Goal: Task Accomplishment & Management: Manage account settings

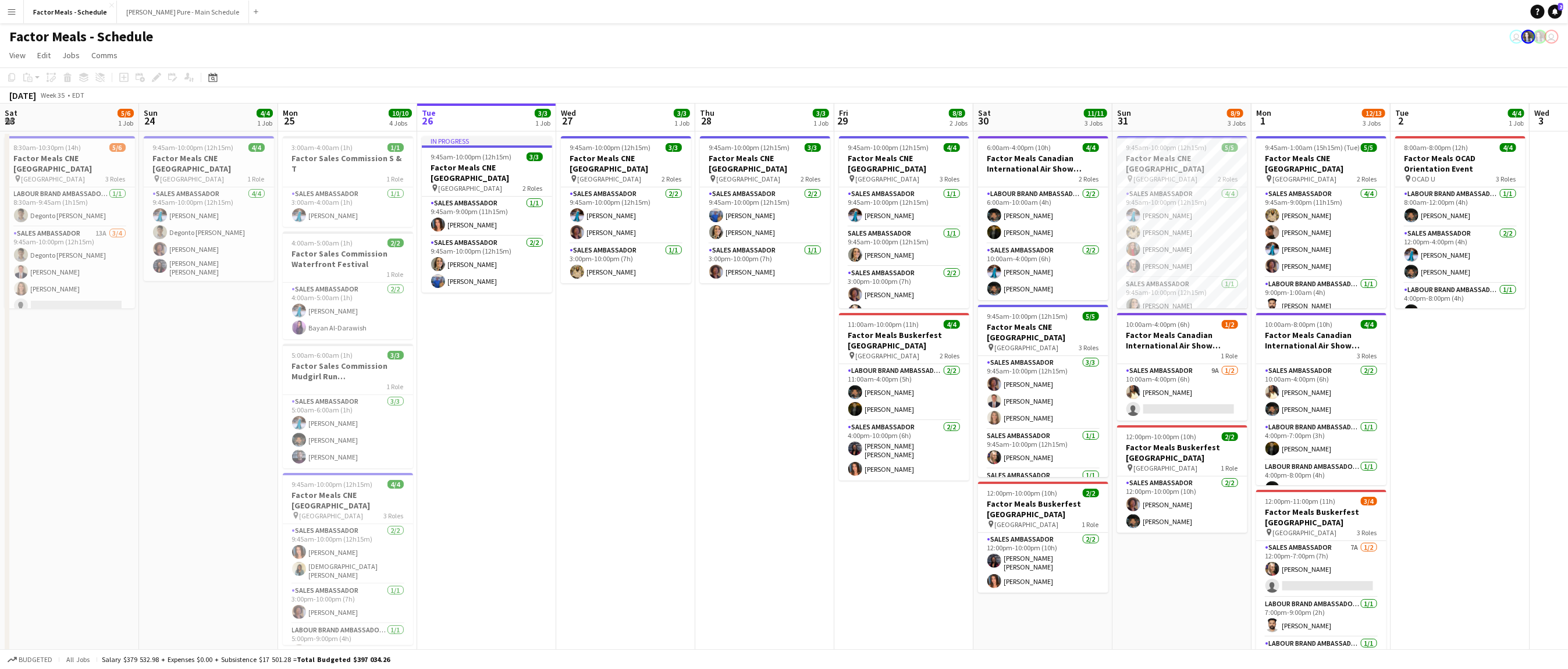
scroll to position [0, 278]
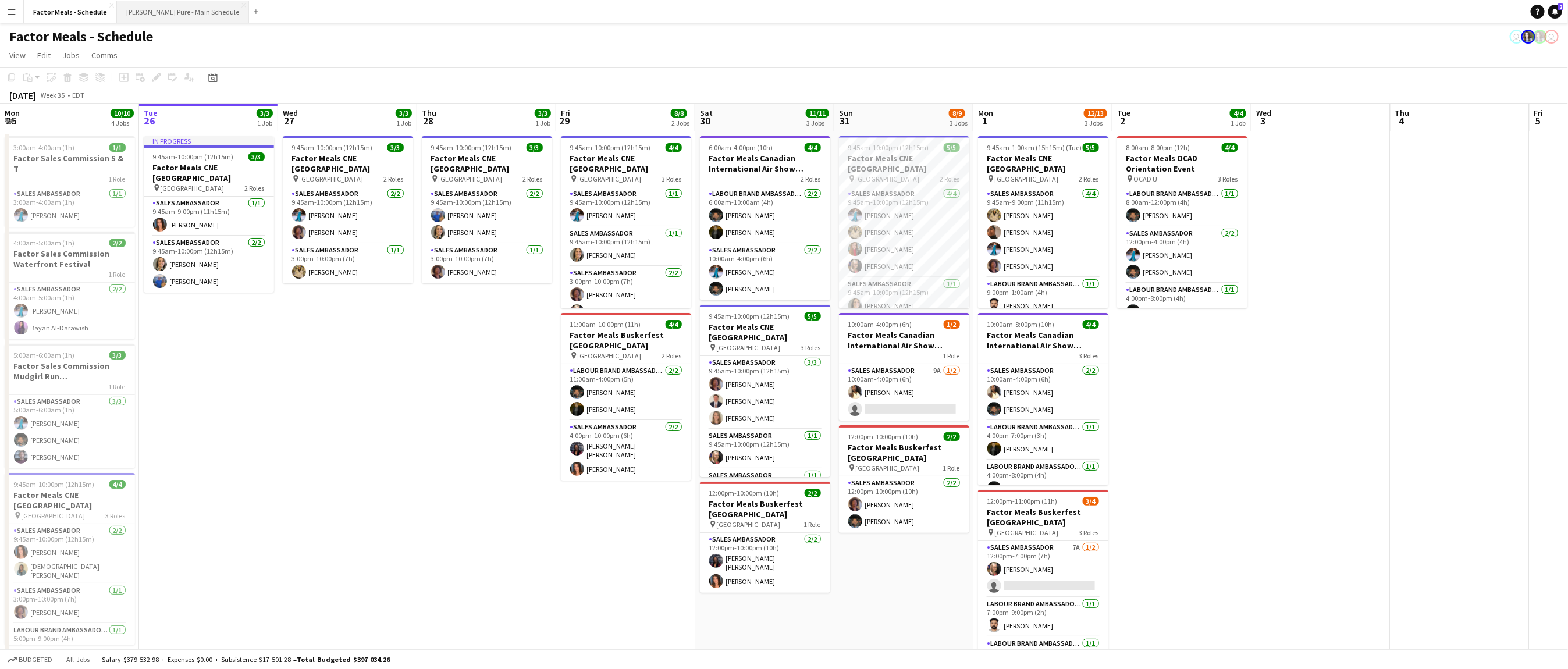
click at [144, 18] on button "[PERSON_NAME] Pure - Main Schedule Close" at bounding box center [183, 12] width 132 height 23
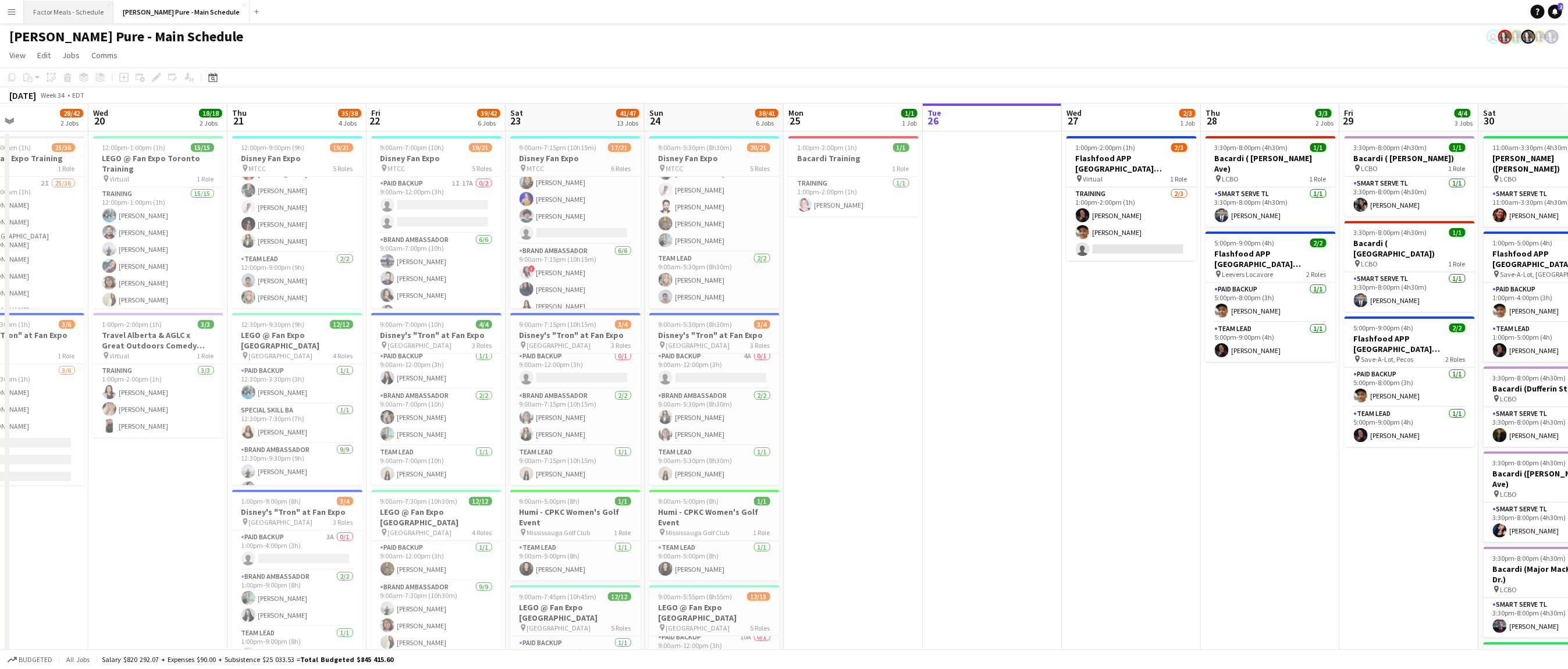
click at [71, 10] on button "Factor Meals - Schedule Close" at bounding box center [68, 12] width 89 height 23
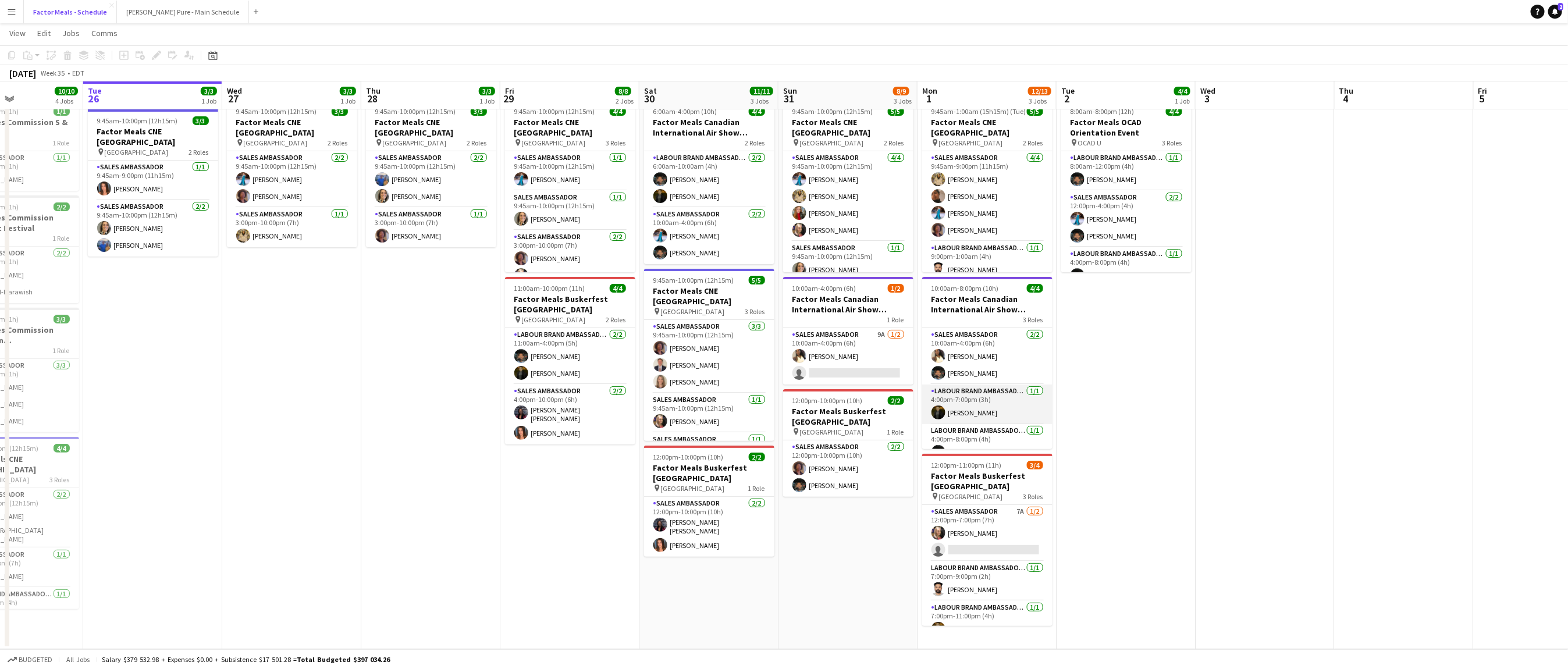
scroll to position [16, 0]
click at [159, 16] on button "[PERSON_NAME] Pure - Main Schedule Close" at bounding box center [183, 12] width 132 height 23
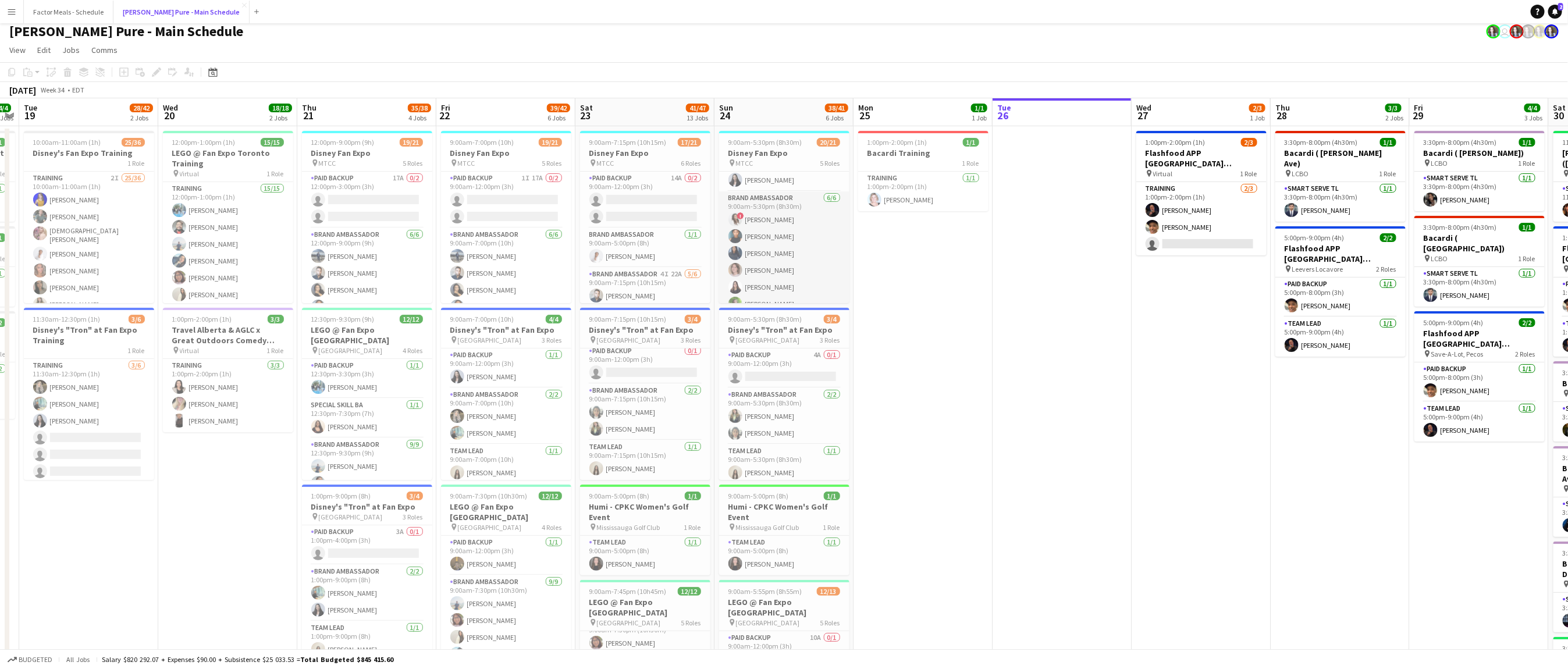
scroll to position [171, 0]
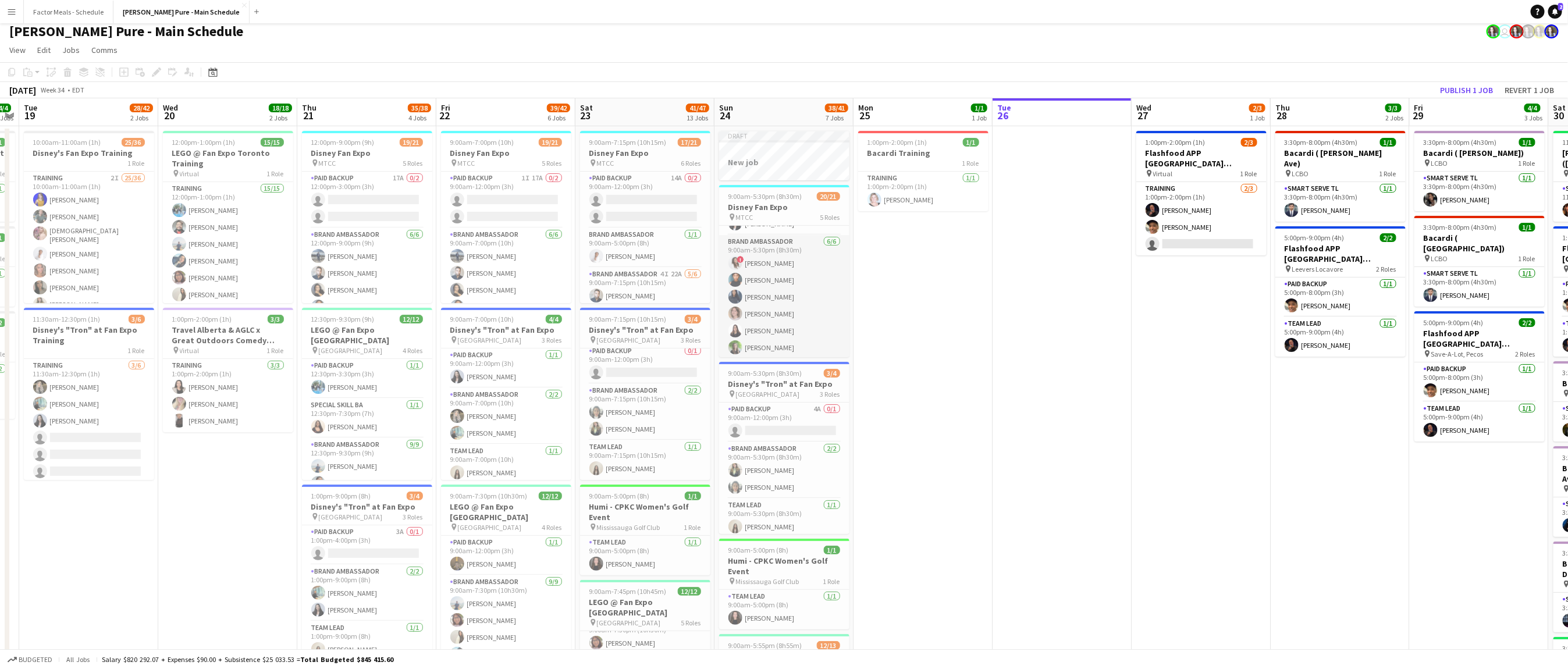
click at [765, 284] on app-card-role "Brand Ambassador [DATE] 9:00am-5:30pm (8h30m) ! [PERSON_NAME] [PERSON_NAME] [PE…" at bounding box center [784, 297] width 130 height 124
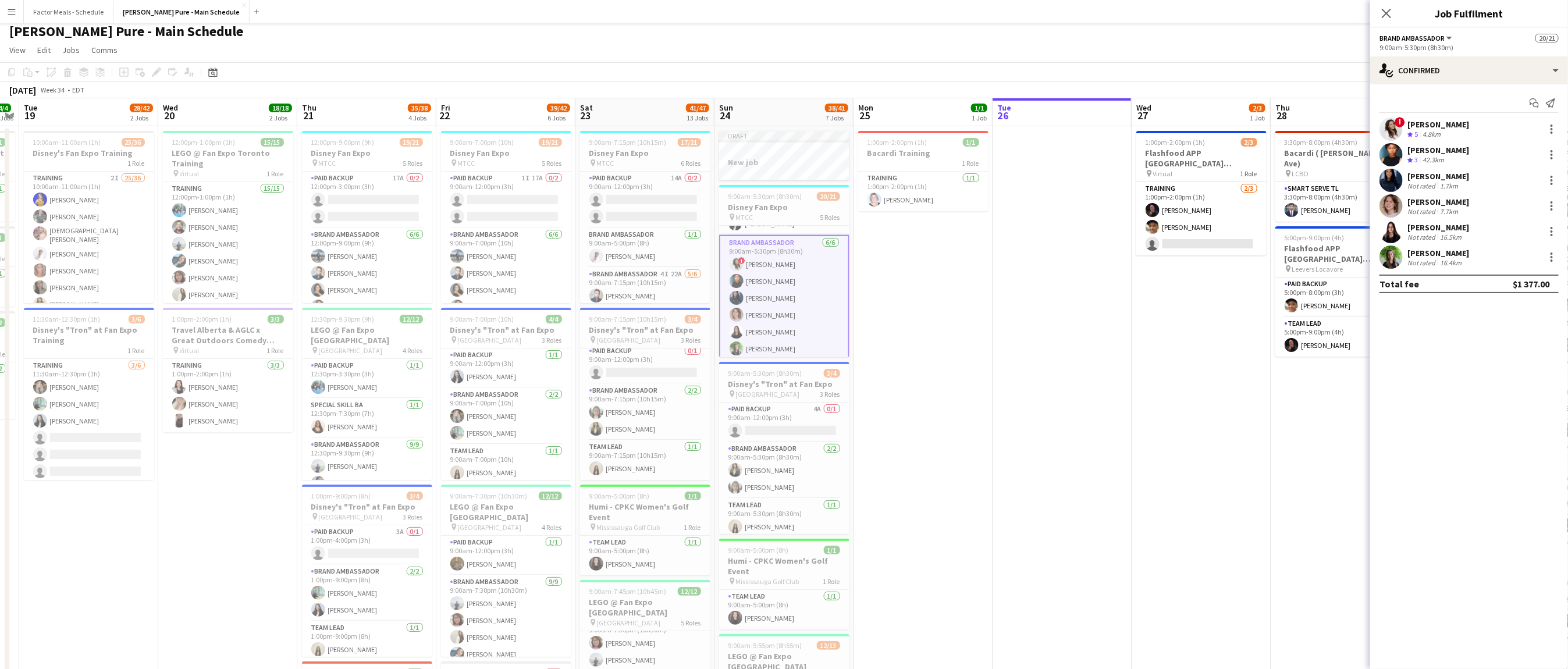
click at [1388, 158] on app-user-avatar at bounding box center [1391, 155] width 23 height 23
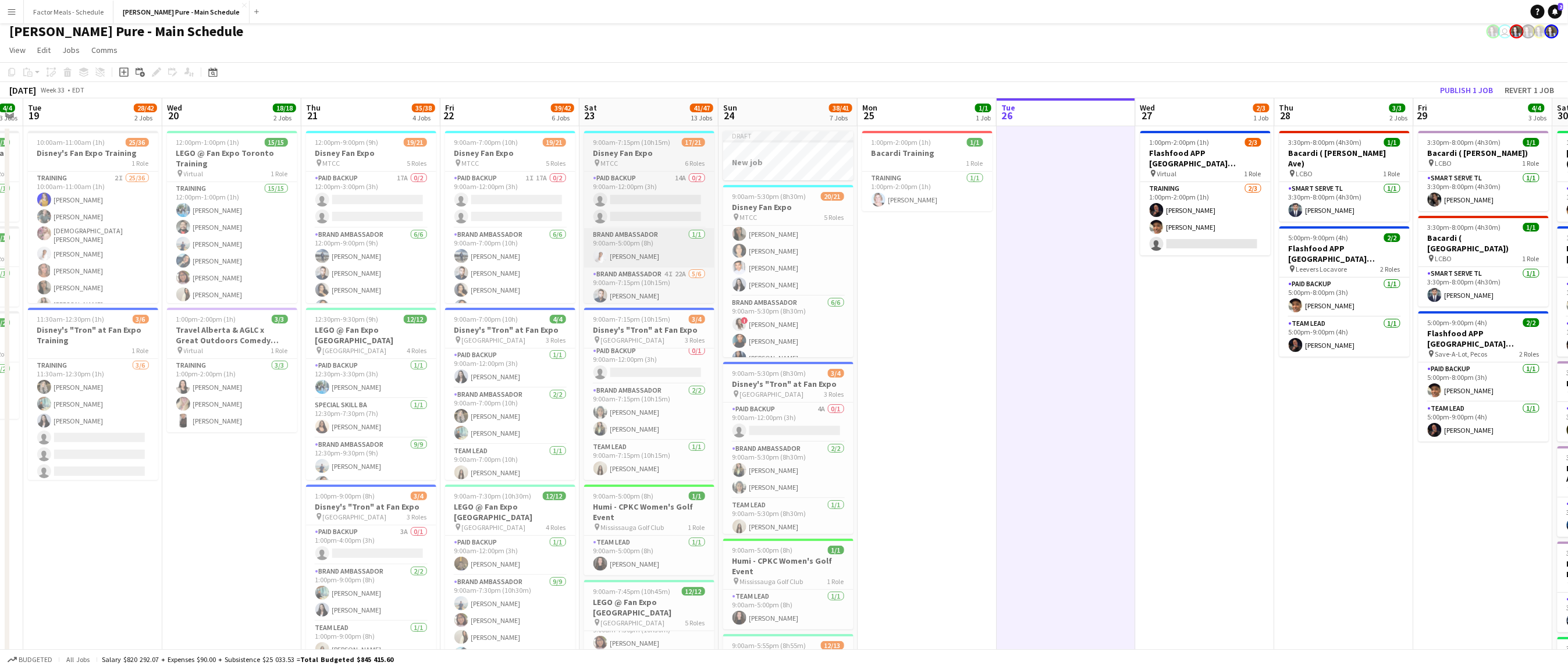
scroll to position [0, 541]
